Goal: Register for event/course

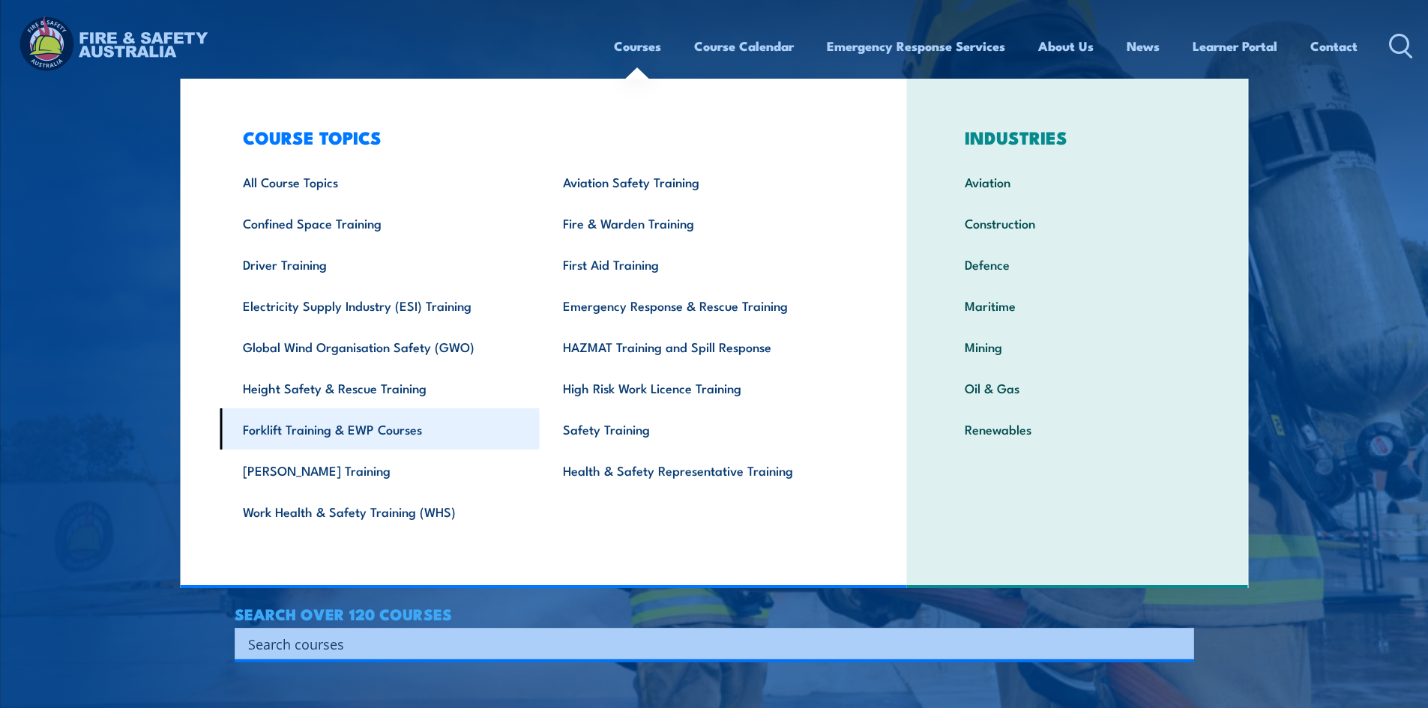
click at [385, 424] on link "Forklift Training & EWP Courses" at bounding box center [380, 428] width 320 height 41
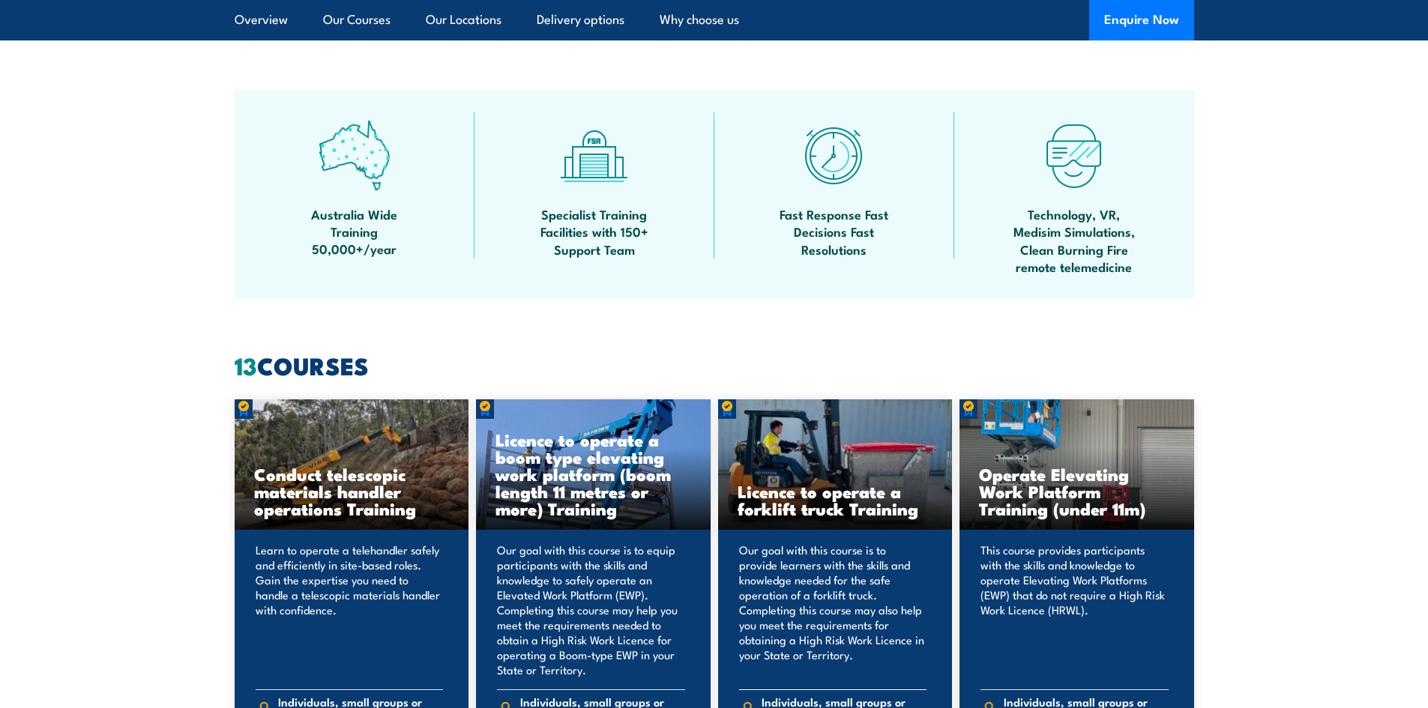
scroll to position [974, 0]
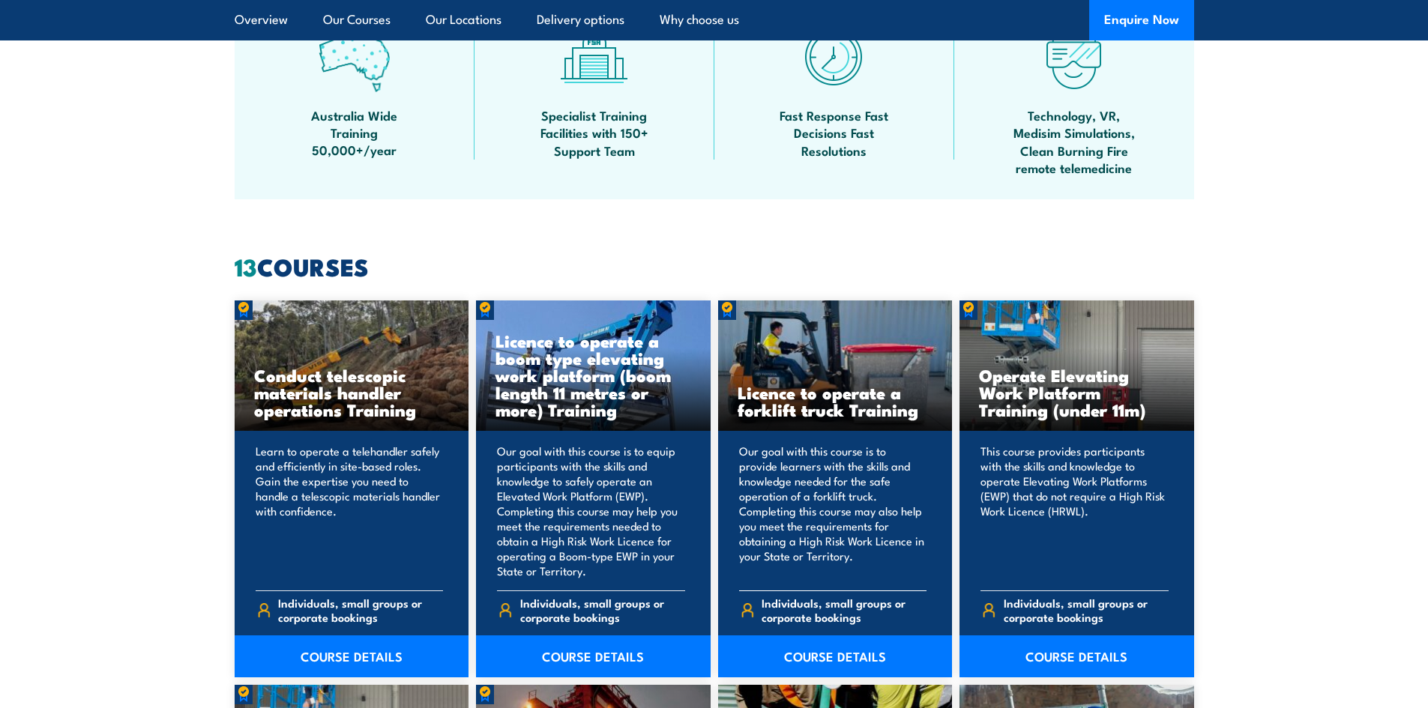
click at [833, 486] on p "Our goal with this course is to provide learners with the skills and knowledge …" at bounding box center [833, 511] width 188 height 135
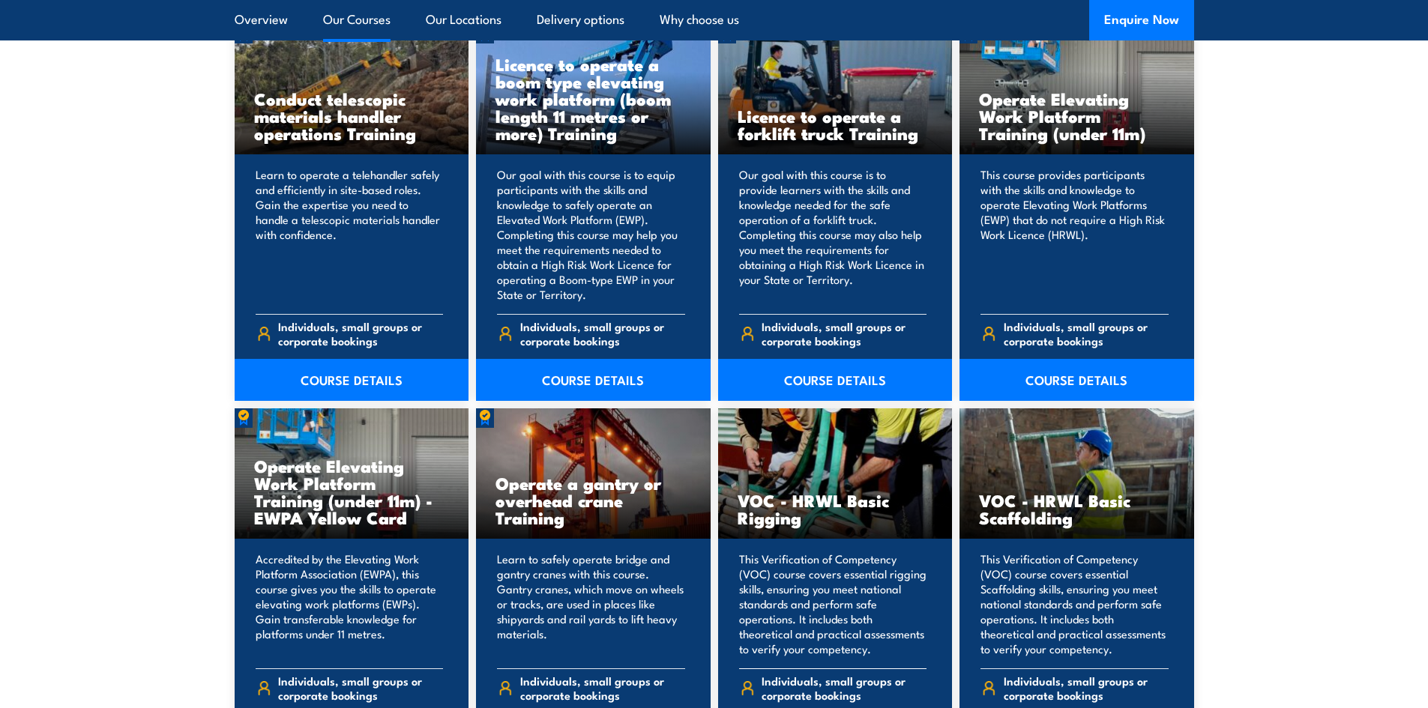
scroll to position [1274, 0]
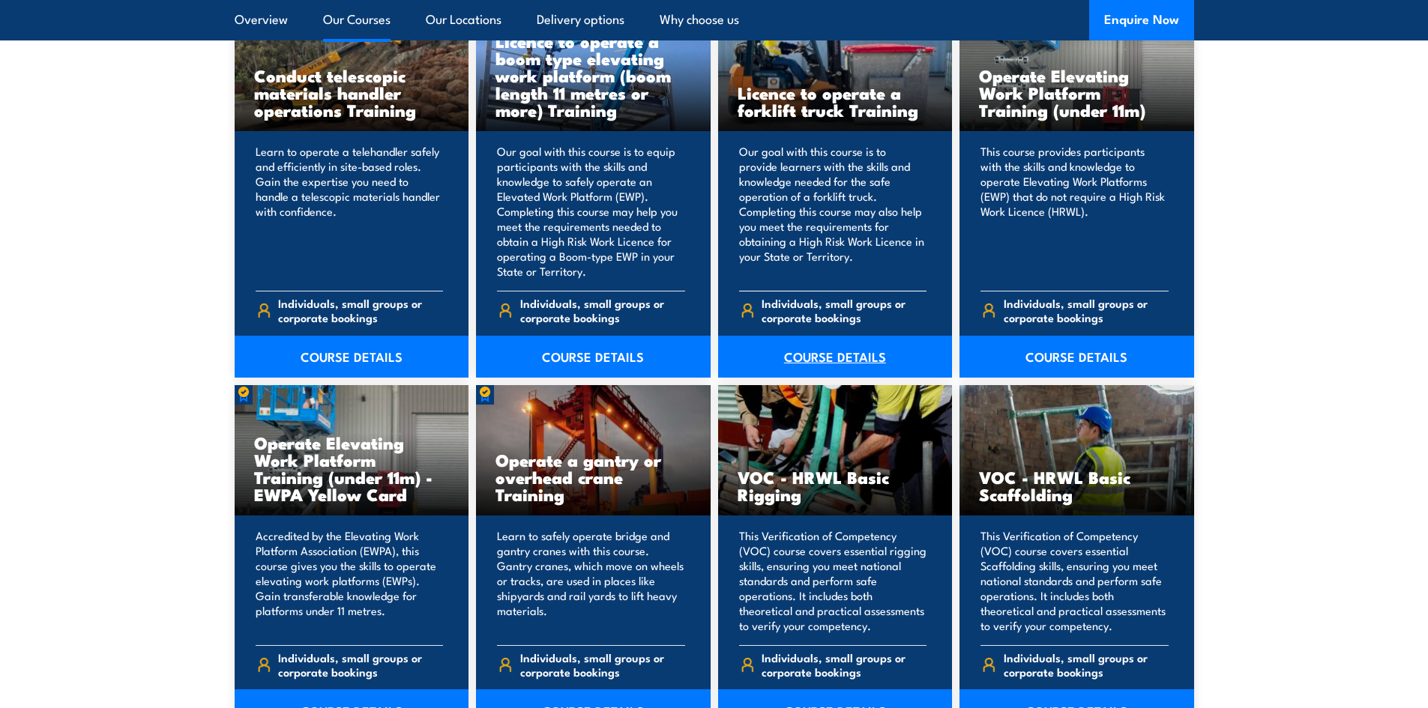
click at [812, 355] on link "COURSE DETAILS" at bounding box center [835, 357] width 235 height 42
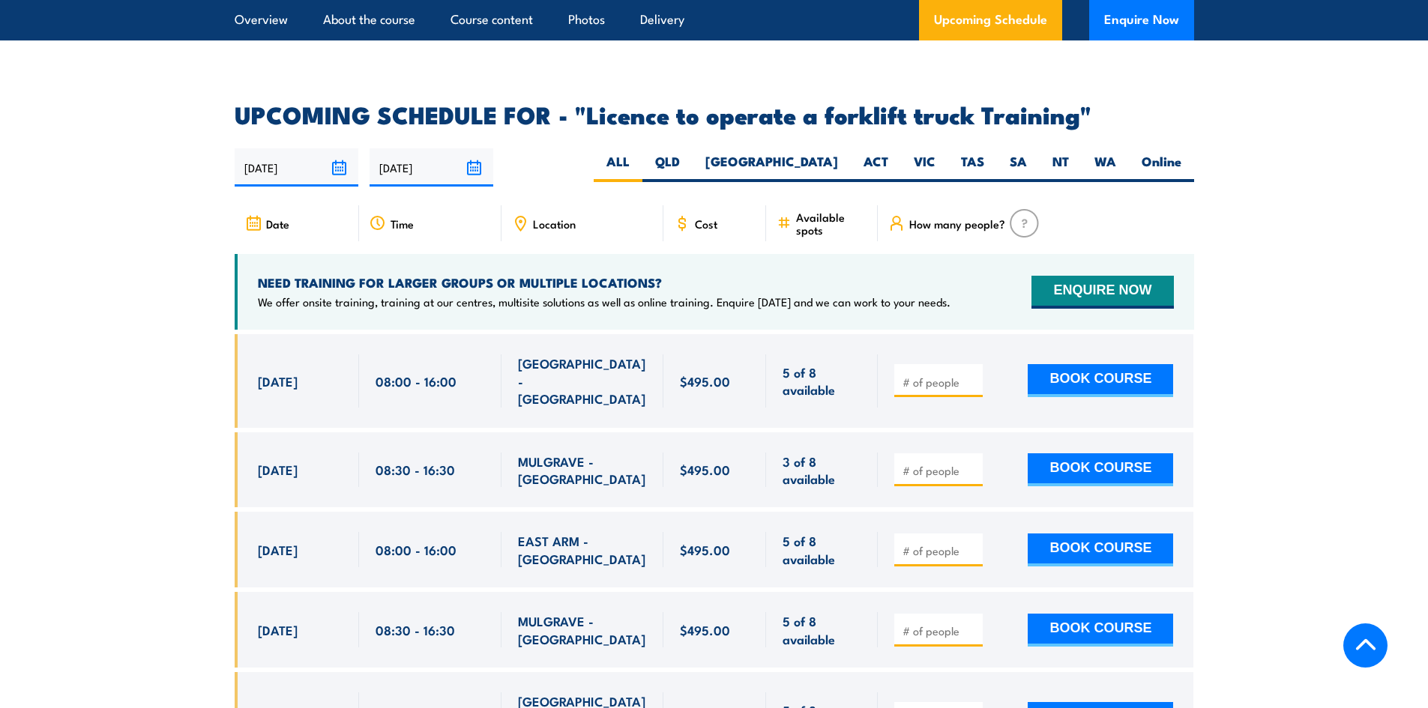
scroll to position [2473, 0]
